Goal: Task Accomplishment & Management: Complete application form

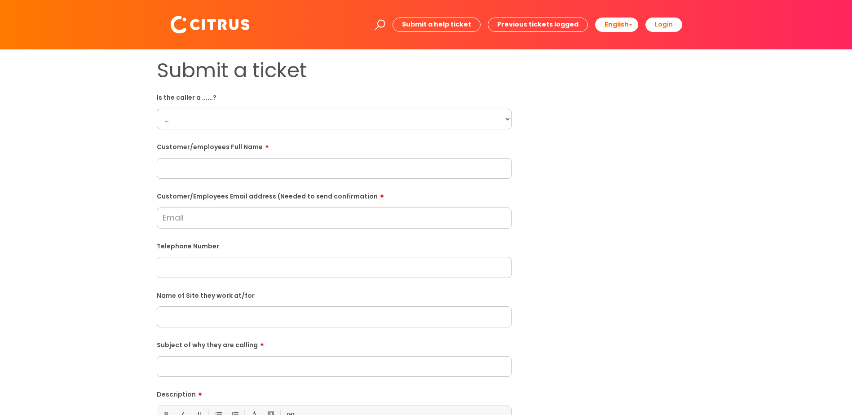
click at [197, 117] on select "... Citrus Customer Citrus Employee [DEMOGRAPHIC_DATA] Supplier" at bounding box center [334, 119] width 355 height 21
select select "Citrus Employee"
click at [157, 109] on select "... Citrus Customer Citrus Employee [DEMOGRAPHIC_DATA] Supplier" at bounding box center [334, 119] width 355 height 21
click at [179, 171] on input "text" at bounding box center [334, 168] width 355 height 21
type input "[PERSON_NAME]"
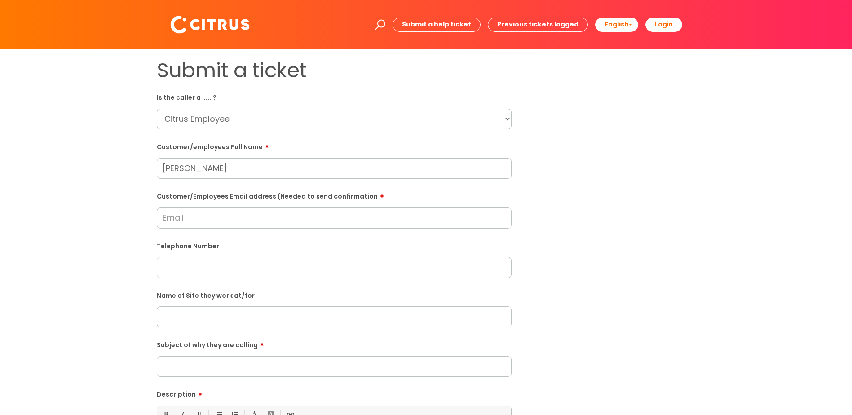
click at [209, 217] on input "Customer/Employees Email address (Needed to send confirmation" at bounding box center [334, 218] width 355 height 21
click at [186, 214] on input "Customer/Employees Email address (Needed to send confirmation" at bounding box center [334, 218] width 355 height 21
paste input "[EMAIL_ADDRESS][DOMAIN_NAME]"
type input "[EMAIL_ADDRESS][DOMAIN_NAME]"
click at [184, 266] on input "text" at bounding box center [334, 268] width 355 height 21
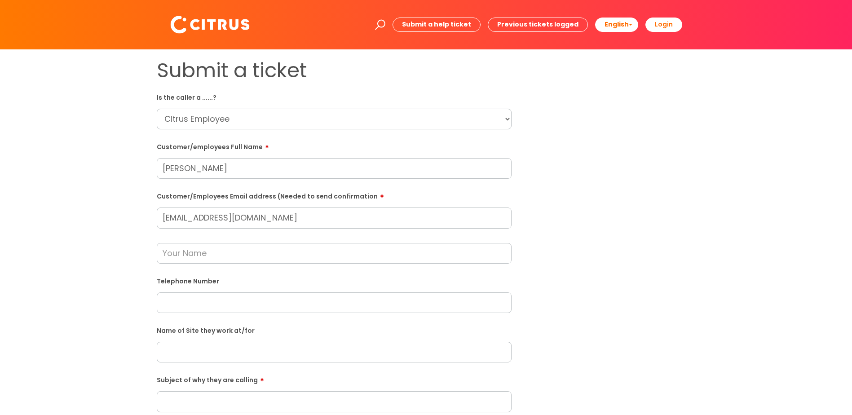
click at [178, 253] on input "text" at bounding box center [334, 253] width 355 height 21
click at [176, 301] on input "text" at bounding box center [334, 303] width 355 height 21
paste input "07411832993"
type input "07411832993"
click at [185, 254] on input "text" at bounding box center [334, 253] width 355 height 21
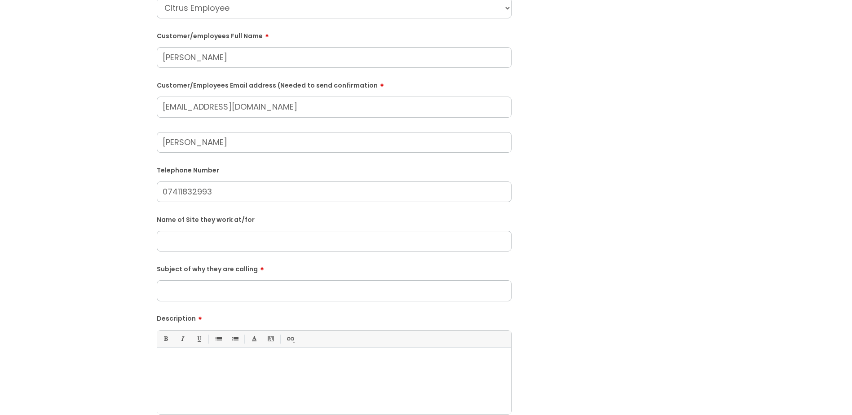
scroll to position [135, 0]
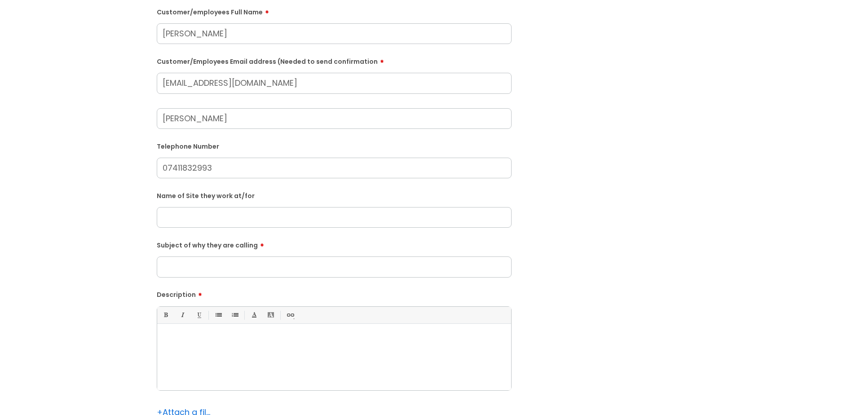
type input "[PERSON_NAME]"
click at [203, 221] on input "text" at bounding box center [334, 217] width 355 height 21
type input "n/a"
click at [174, 269] on input "Subject of why they are calling" at bounding box center [334, 267] width 355 height 21
type input "H"
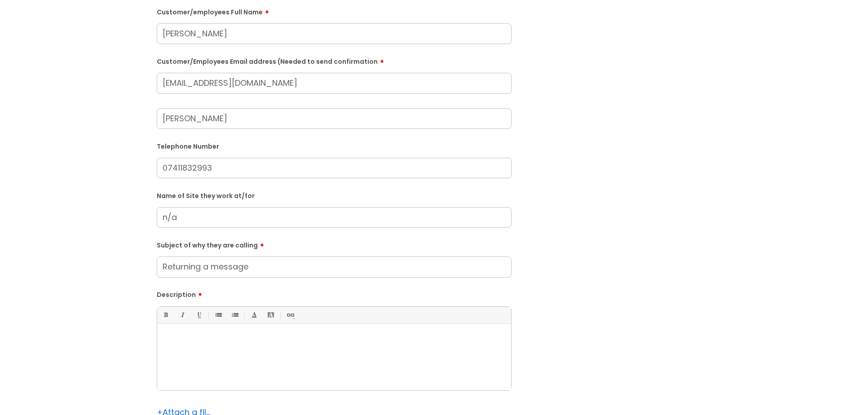
type input "Returning a message"
click at [201, 333] on div at bounding box center [334, 359] width 354 height 62
click at [308, 339] on p "He stated he has received a message to spe" at bounding box center [334, 339] width 341 height 8
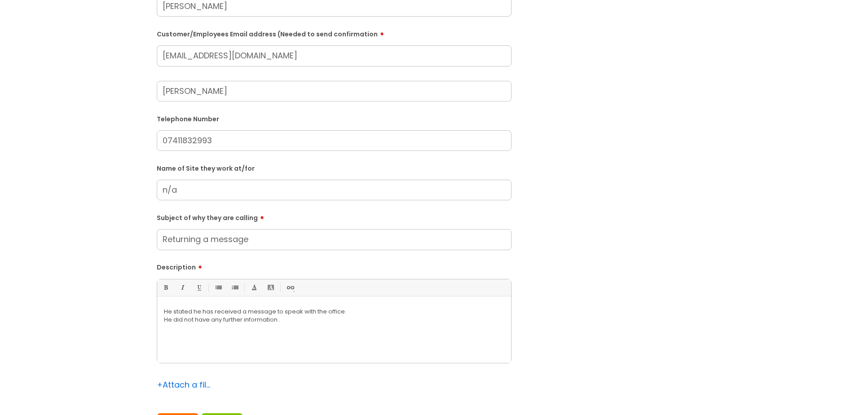
scroll to position [270, 0]
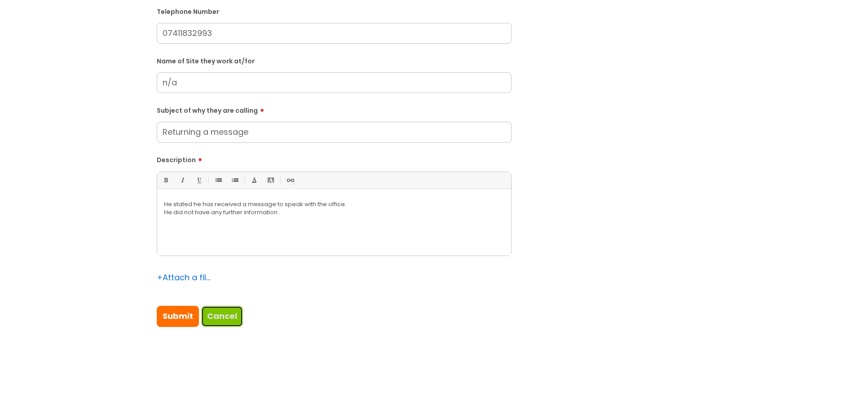
click at [218, 320] on link "Cancel" at bounding box center [222, 316] width 42 height 21
click at [174, 315] on input "Submit" at bounding box center [178, 316] width 42 height 21
type input "Please Wait..."
